Goal: Task Accomplishment & Management: Use online tool/utility

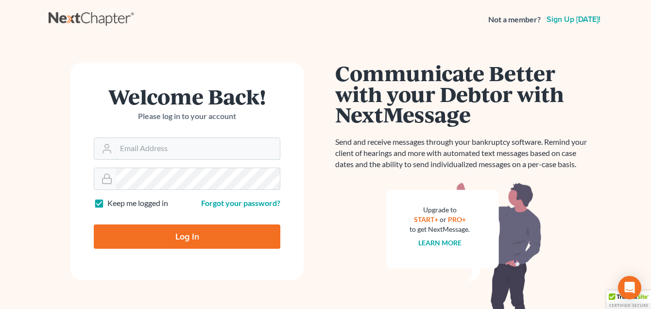
type input "ellen.derrenjohnson@gmail.com"
click at [186, 237] on input "Log In" at bounding box center [187, 236] width 187 height 24
type input "Thinking..."
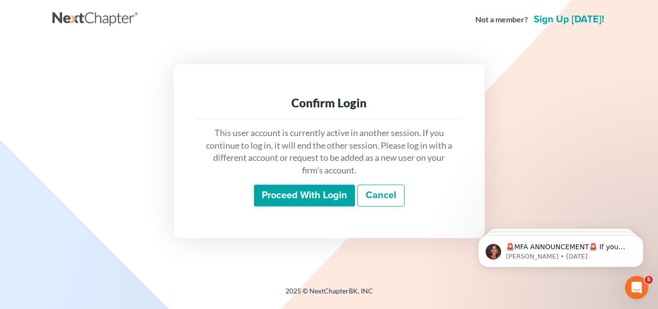
click at [309, 197] on input "Proceed with login" at bounding box center [304, 196] width 101 height 22
